Goal: Task Accomplishment & Management: Complete application form

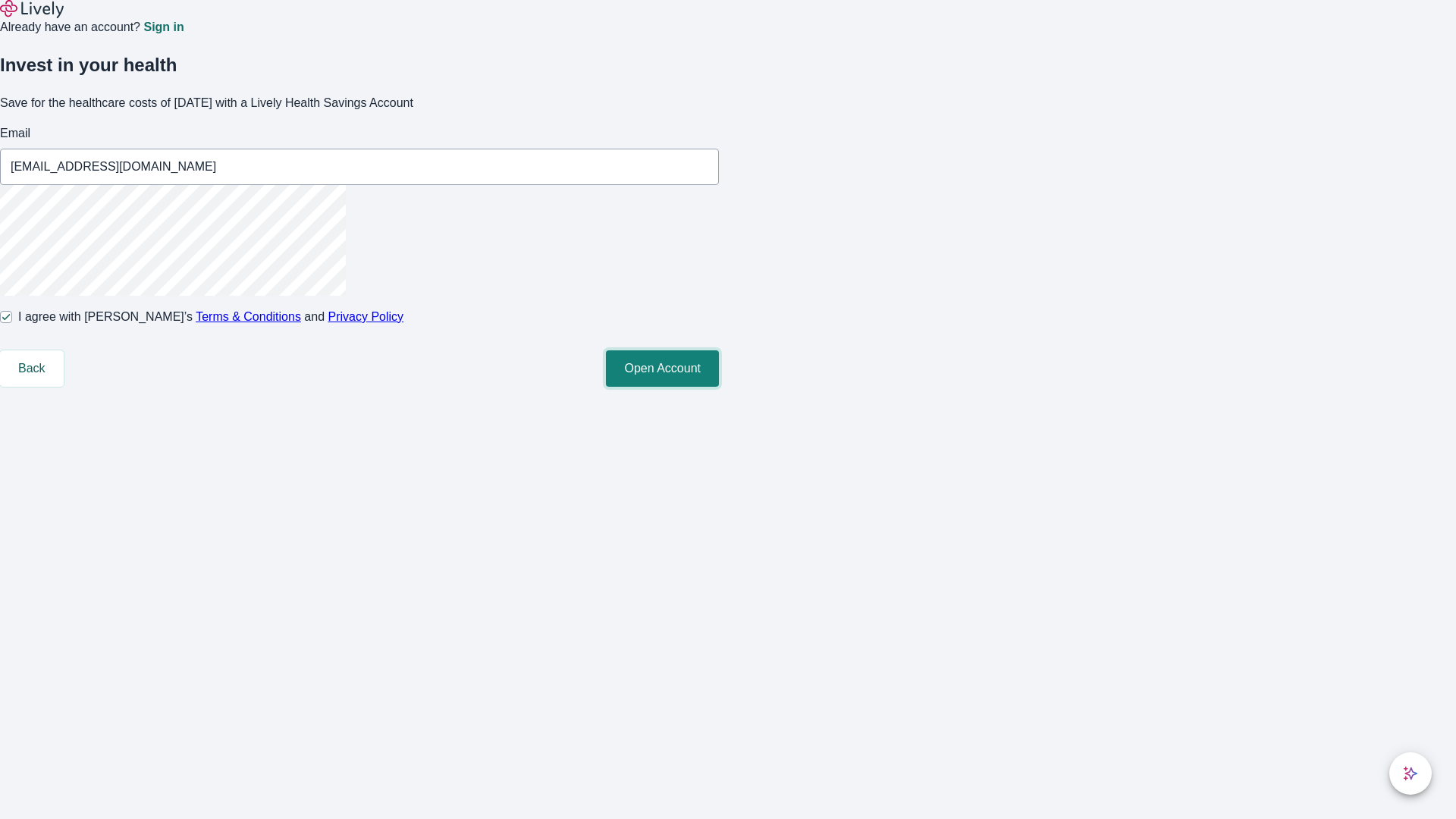
click at [719, 387] on button "Open Account" at bounding box center [662, 368] width 113 height 37
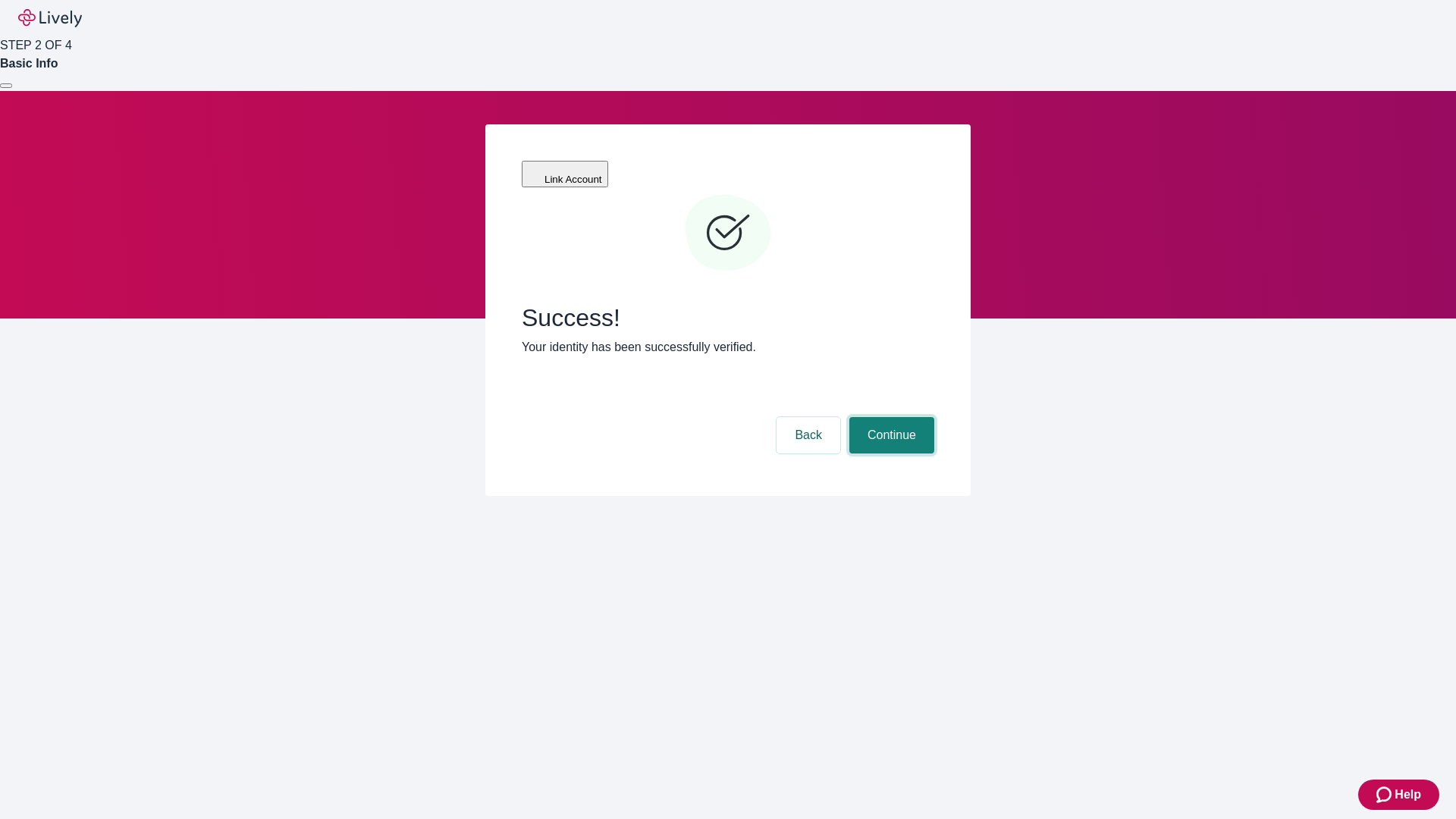
click at [890, 417] on button "Continue" at bounding box center [891, 435] width 85 height 37
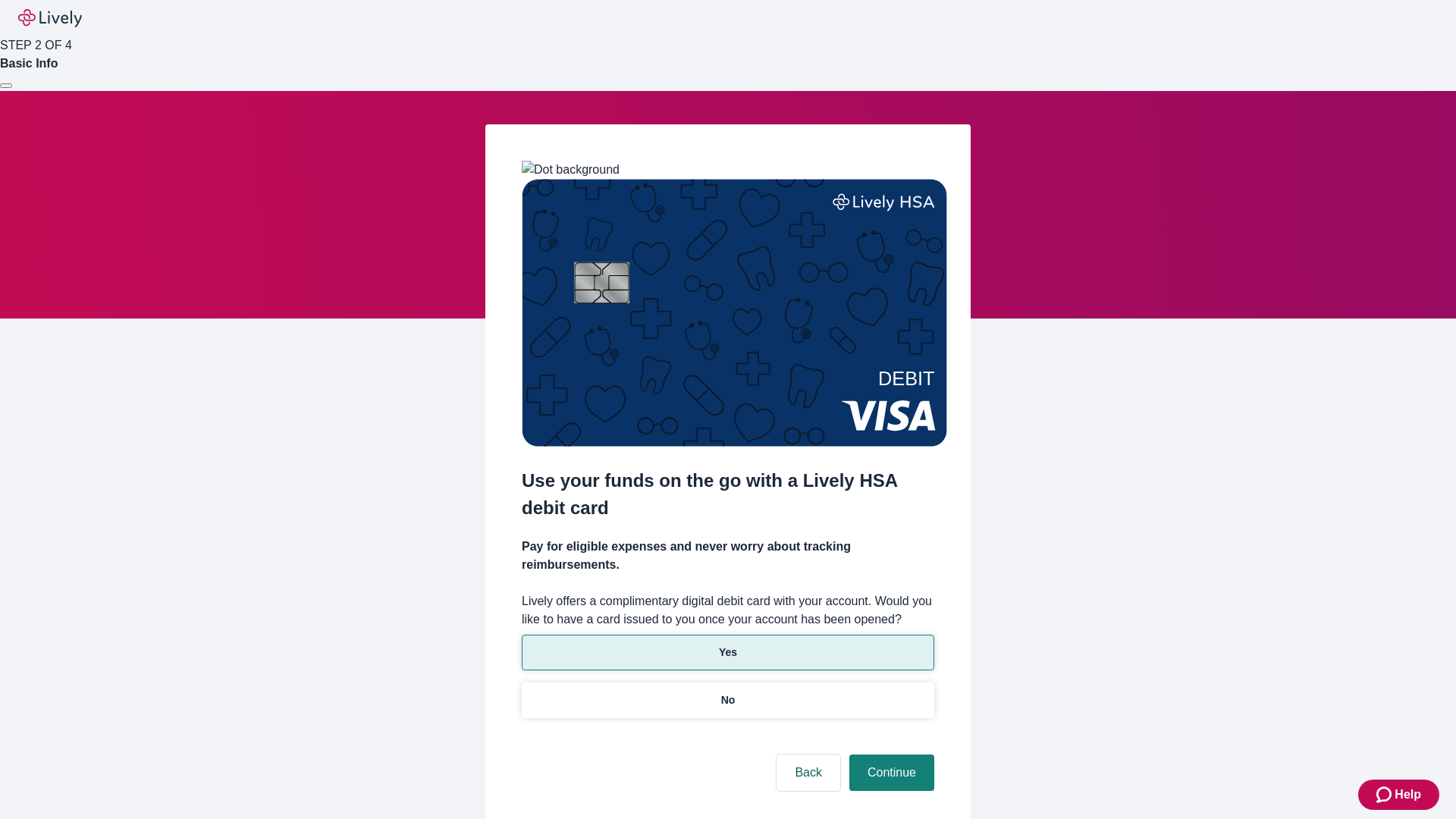
click at [727, 644] on p "Yes" at bounding box center [727, 652] width 18 height 16
click at [890, 754] on button "Continue" at bounding box center [891, 772] width 85 height 37
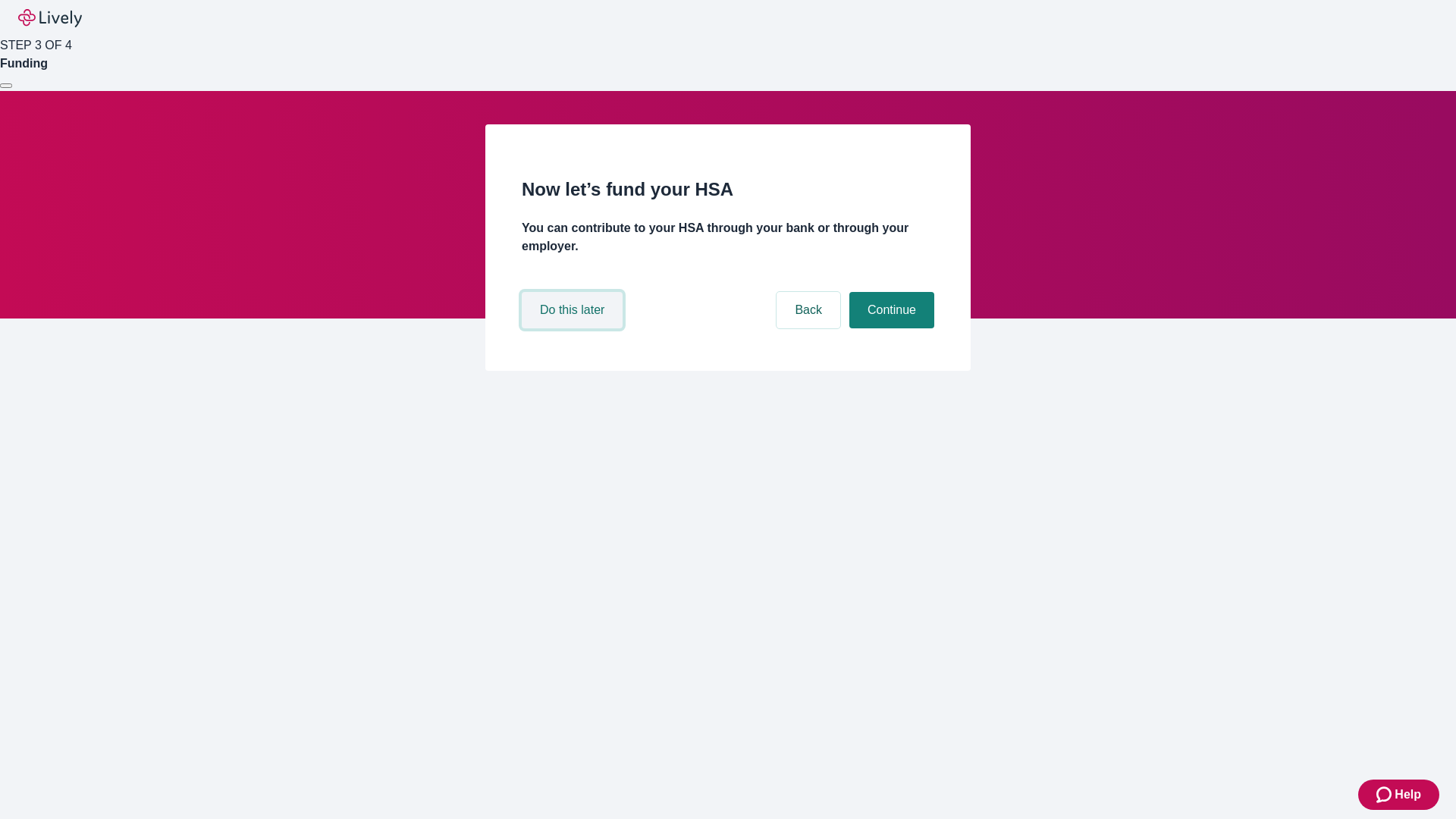
click at [574, 329] on button "Do this later" at bounding box center [572, 310] width 101 height 37
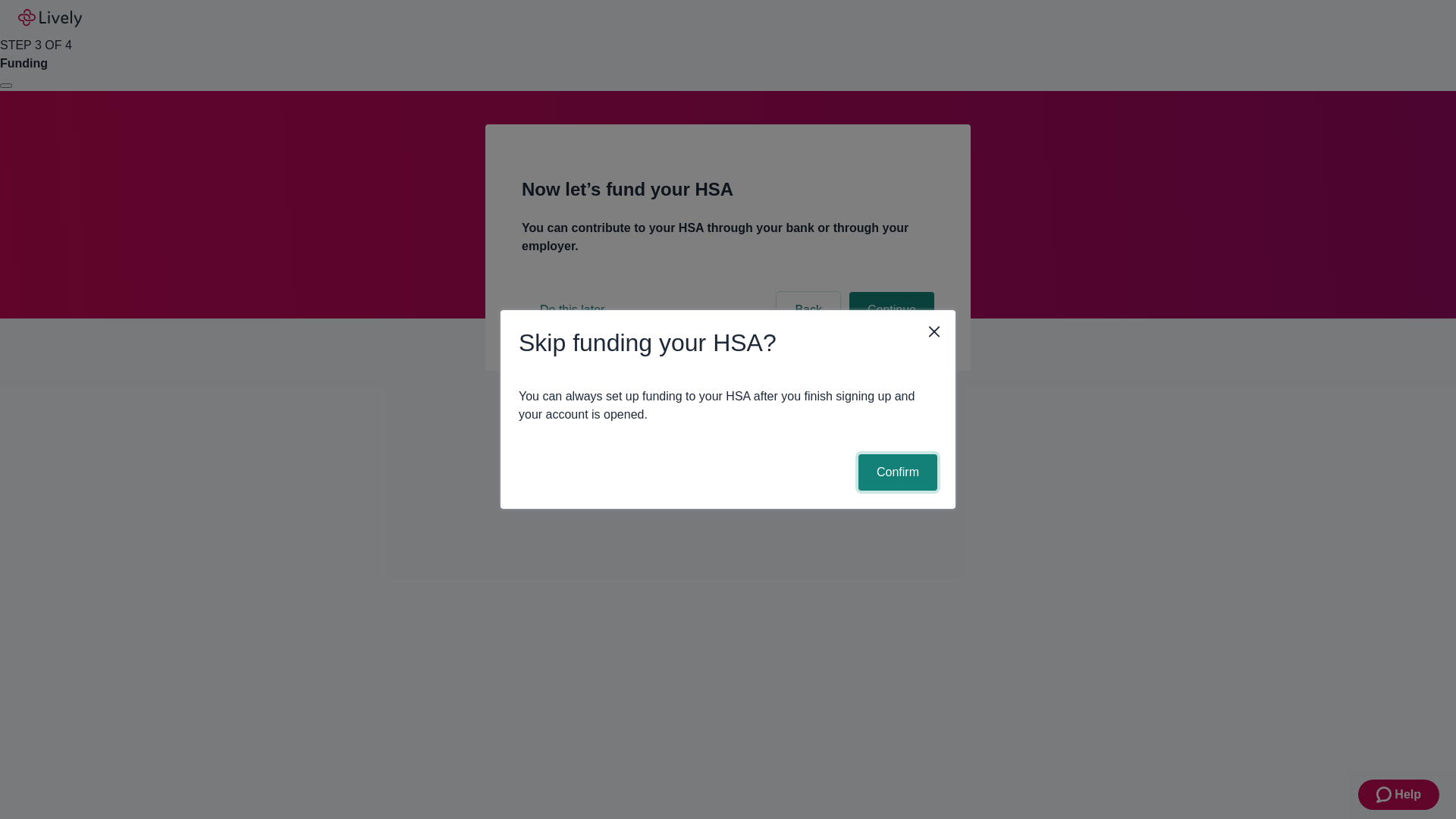
click at [896, 472] on button "Confirm" at bounding box center [898, 472] width 79 height 37
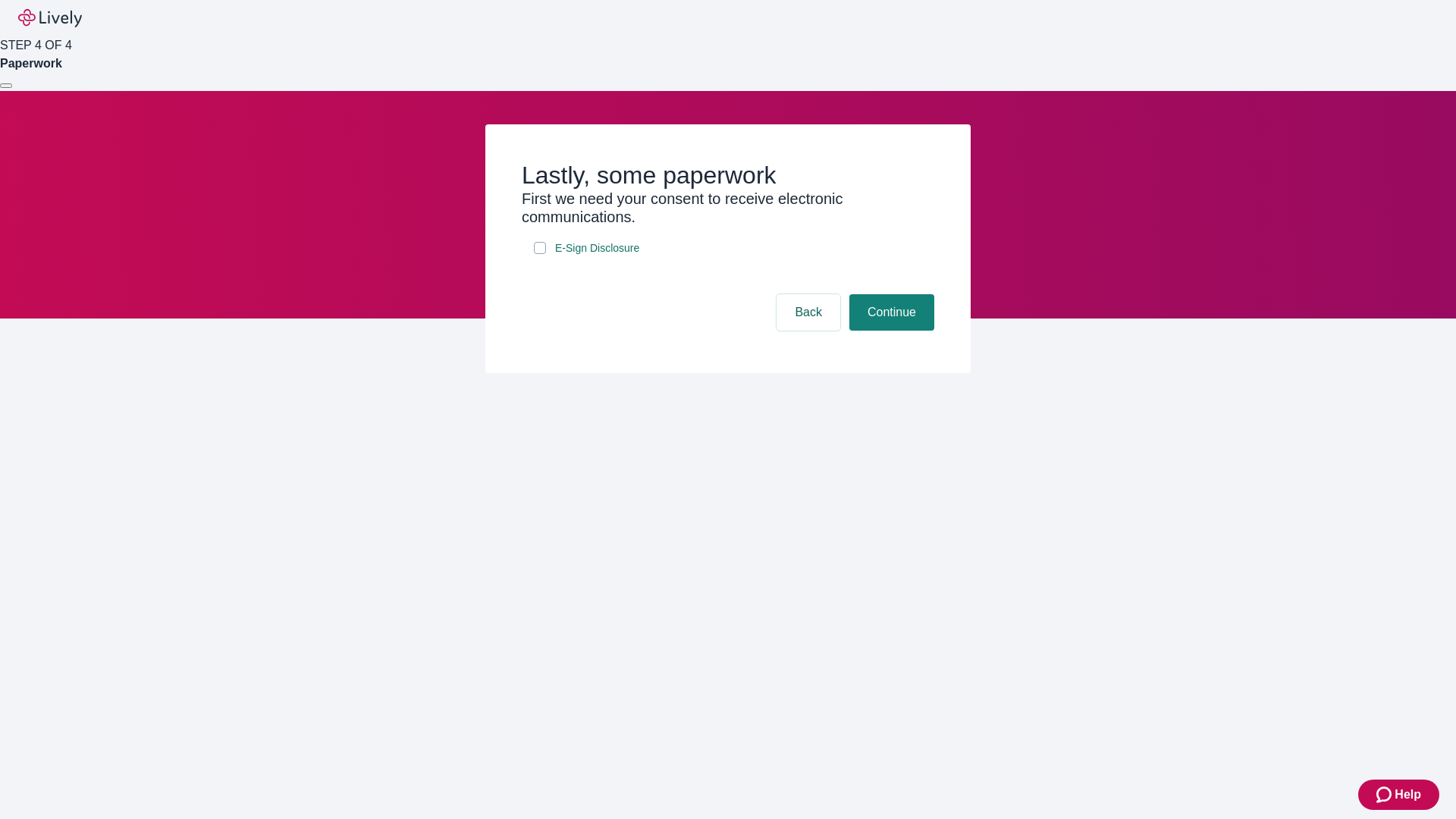
click at [540, 255] on input "E-Sign Disclosure" at bounding box center [539, 248] width 12 height 12
checkbox input "true"
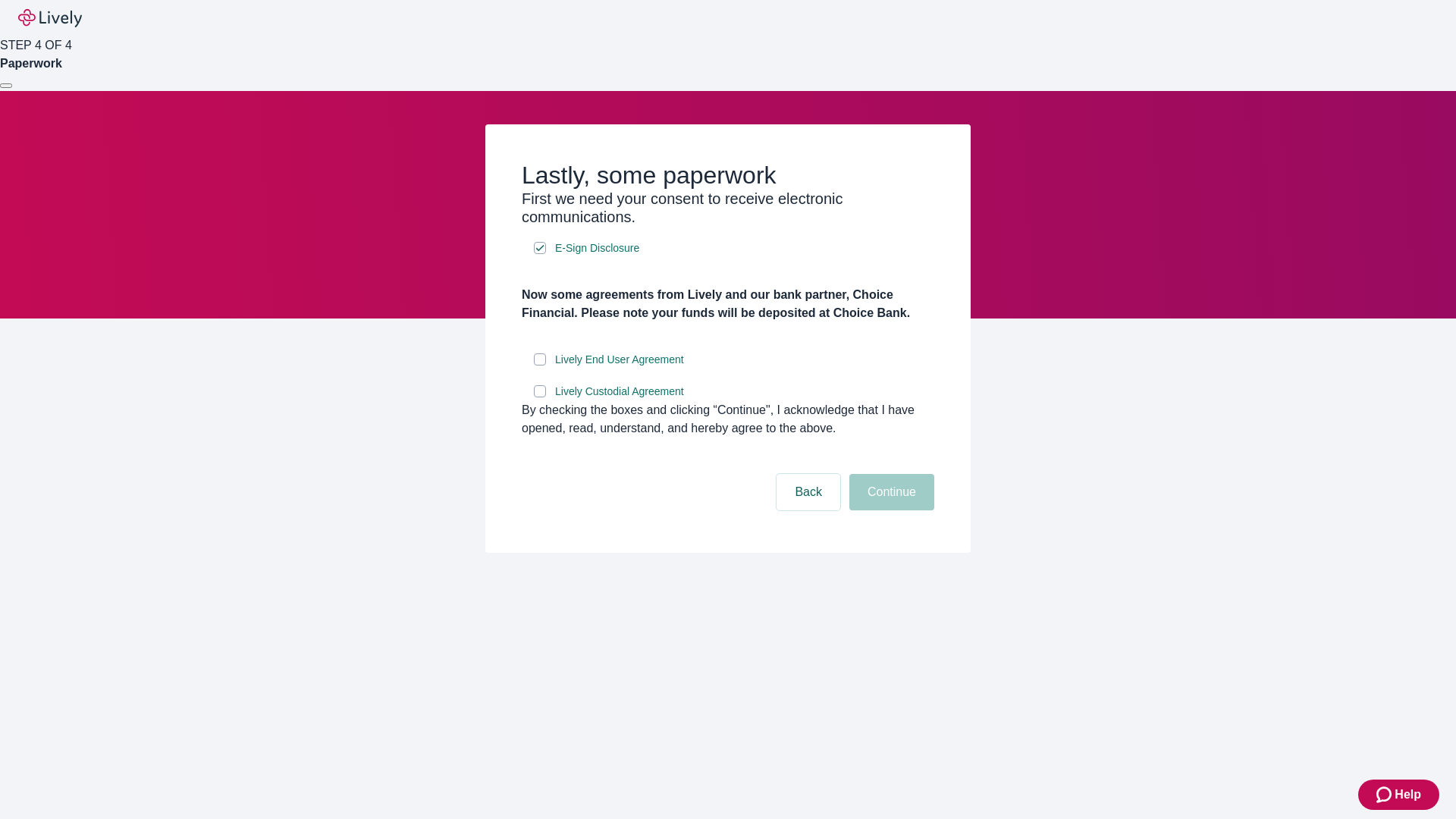
click at [540, 365] on input "Lively End User Agreement" at bounding box center [539, 359] width 12 height 12
checkbox input "true"
click at [540, 397] on input "Lively Custodial Agreement" at bounding box center [539, 391] width 12 height 12
checkbox input "true"
click at [890, 510] on button "Continue" at bounding box center [891, 492] width 85 height 37
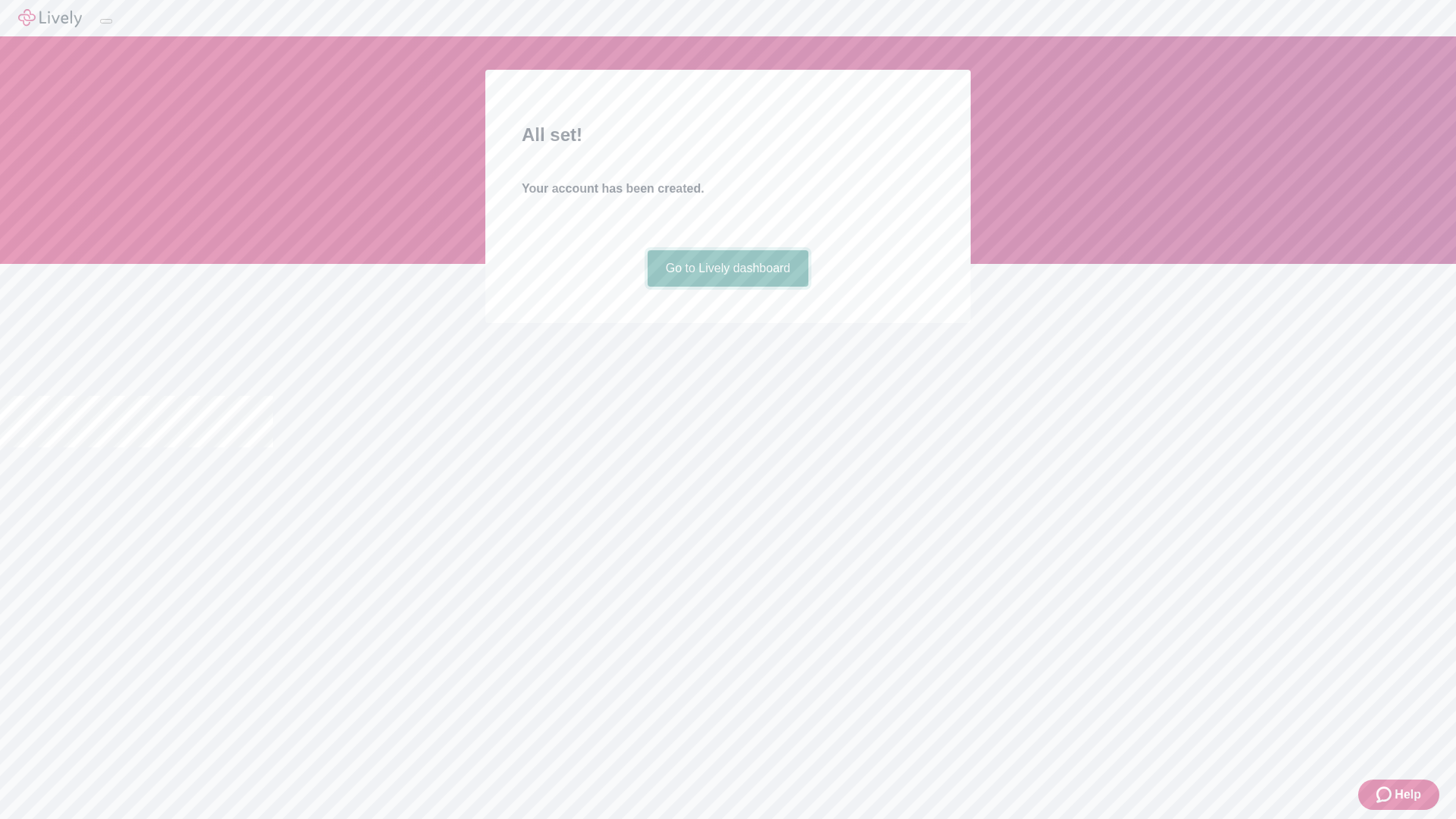
click at [727, 286] on link "Go to Lively dashboard" at bounding box center [729, 268] width 162 height 37
